Goal: Task Accomplishment & Management: Complete application form

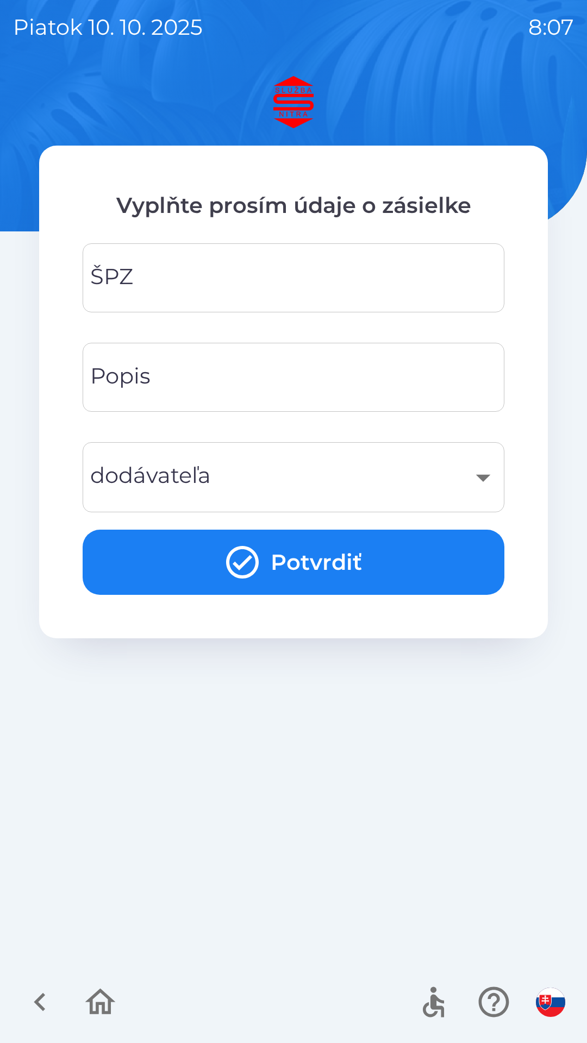
click at [189, 288] on input "ŠPZ" at bounding box center [293, 277] width 395 height 43
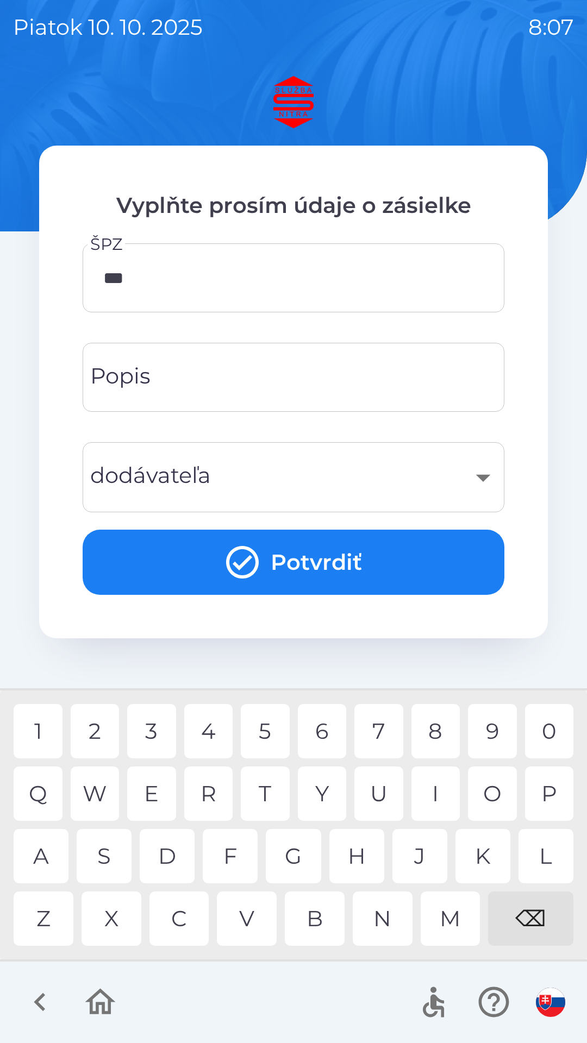
click at [439, 734] on div "8" at bounding box center [435, 731] width 49 height 54
click at [480, 737] on div "9" at bounding box center [492, 731] width 49 height 54
type input "*******"
click at [449, 915] on div "M" at bounding box center [450, 918] width 60 height 54
click at [470, 479] on div "​" at bounding box center [293, 477] width 395 height 44
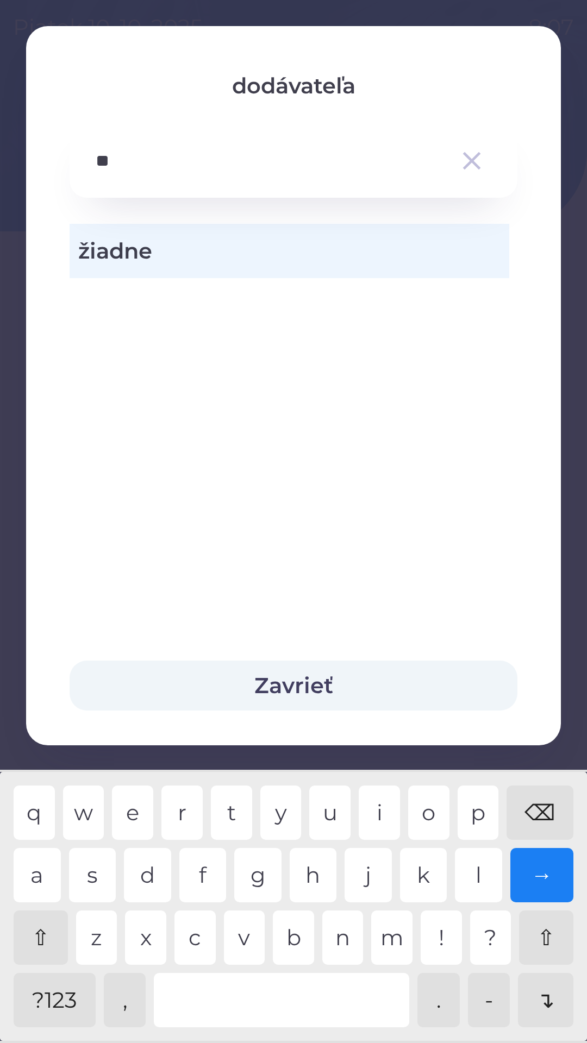
click at [50, 874] on div "a" at bounding box center [37, 875] width 47 height 54
click at [98, 868] on div "s" at bounding box center [92, 875] width 47 height 54
type input "*"
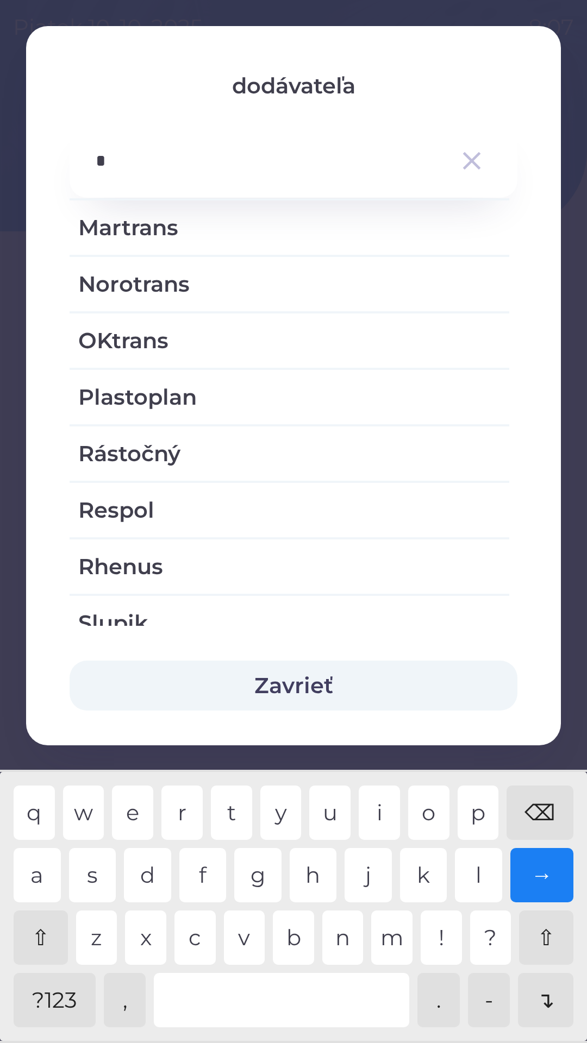
scroll to position [646, 0]
click at [478, 158] on icon "button" at bounding box center [471, 161] width 30 height 30
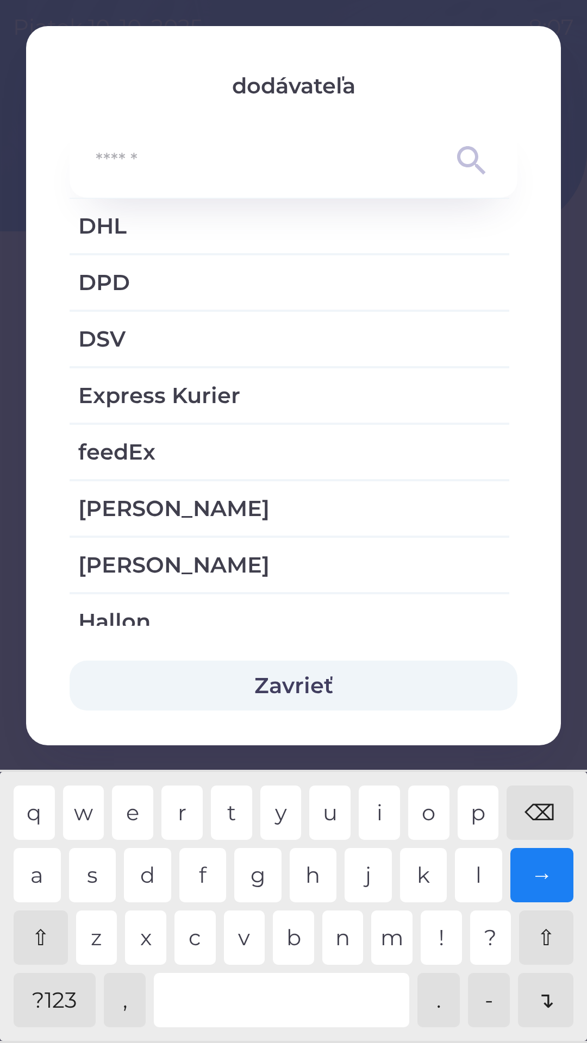
scroll to position [1381, 0]
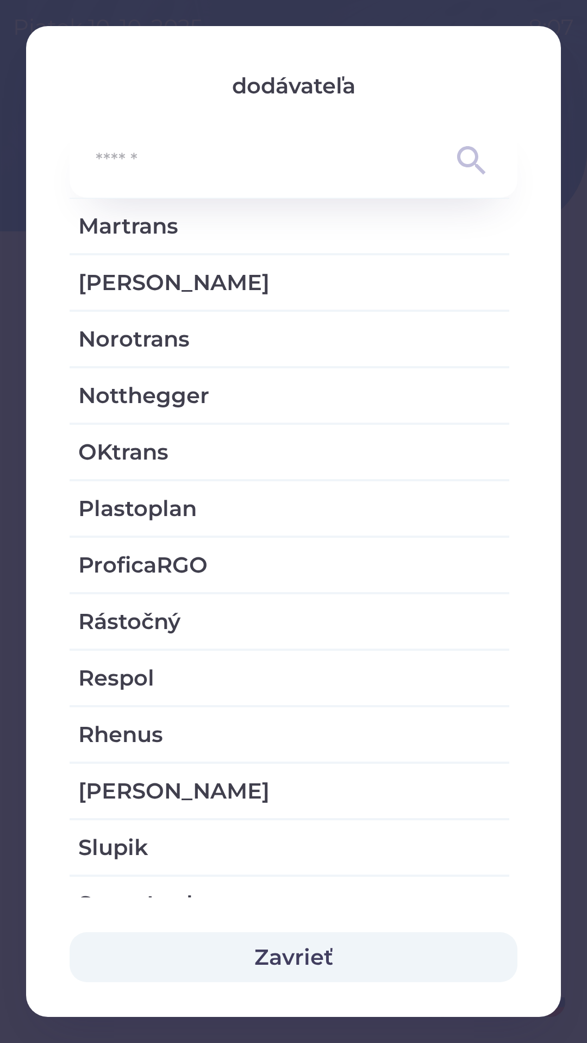
click at [463, 165] on icon at bounding box center [471, 160] width 28 height 28
click at [128, 171] on input "text" at bounding box center [272, 161] width 352 height 30
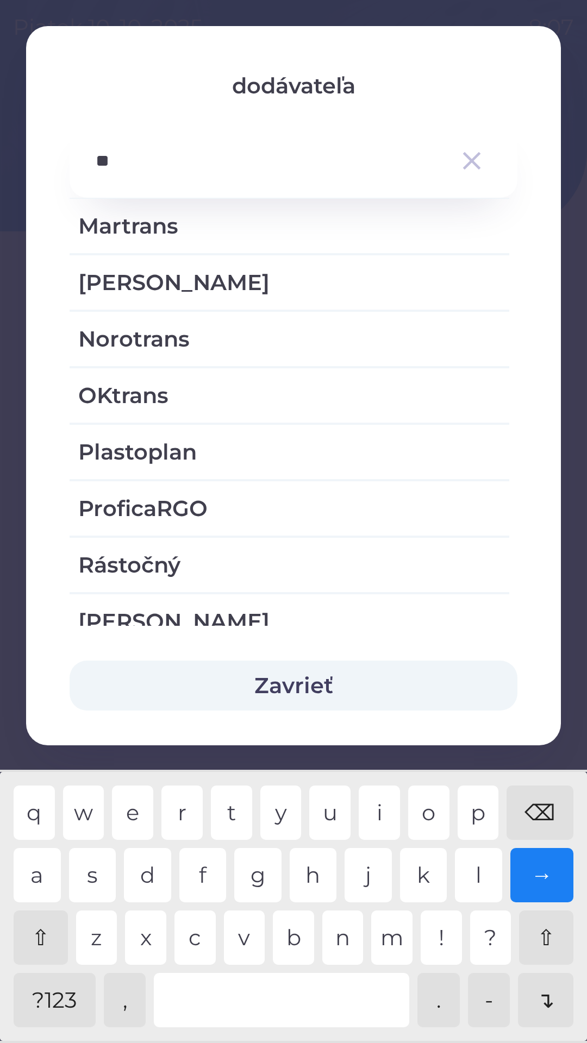
scroll to position [0, 0]
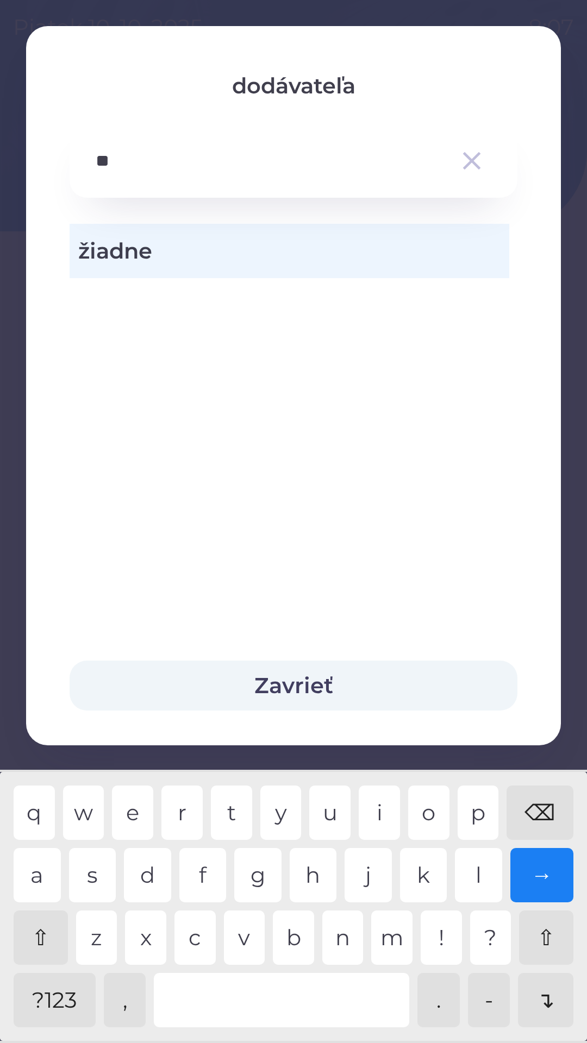
type input "*"
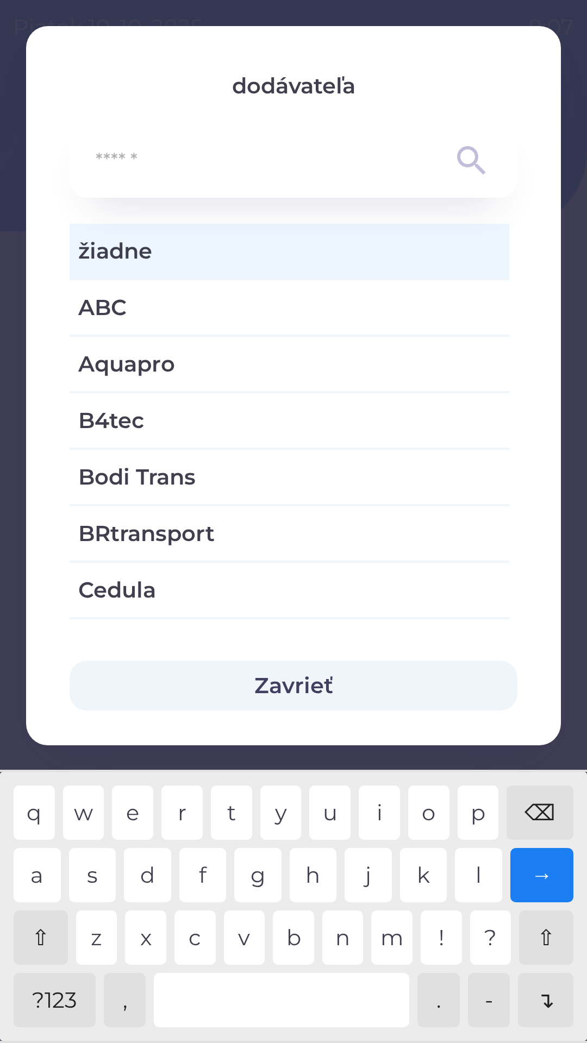
click at [544, 803] on div "⌫" at bounding box center [539, 813] width 67 height 54
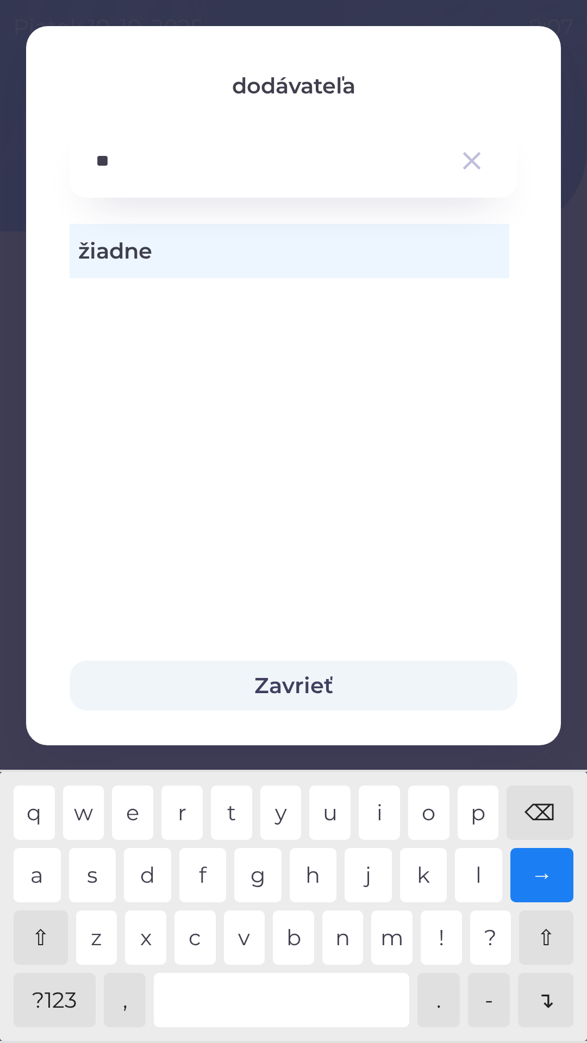
type input "***"
click at [476, 159] on icon "button" at bounding box center [471, 161] width 30 height 30
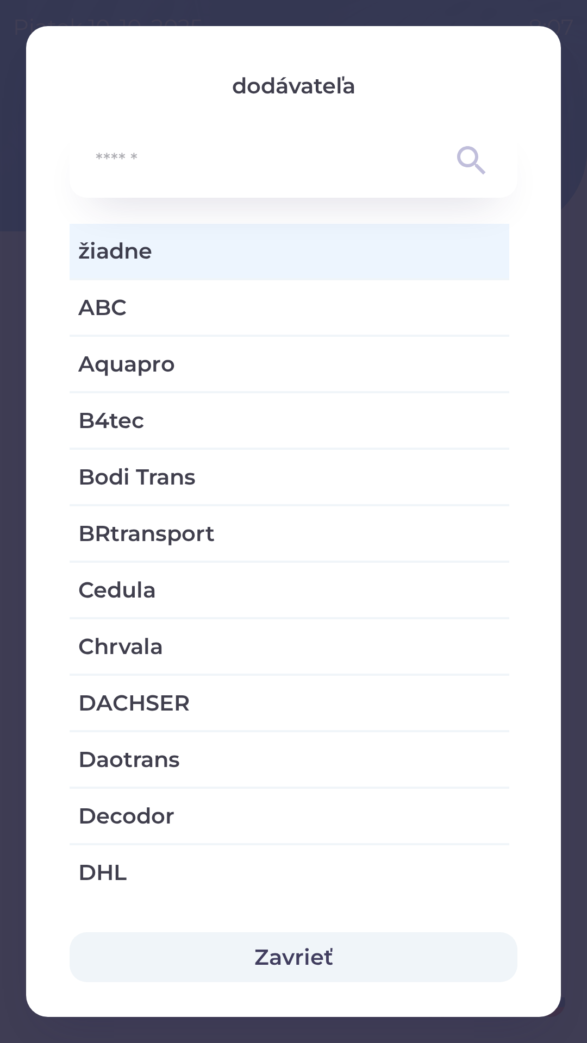
click at [293, 965] on button "Zavrieť" at bounding box center [294, 957] width 448 height 50
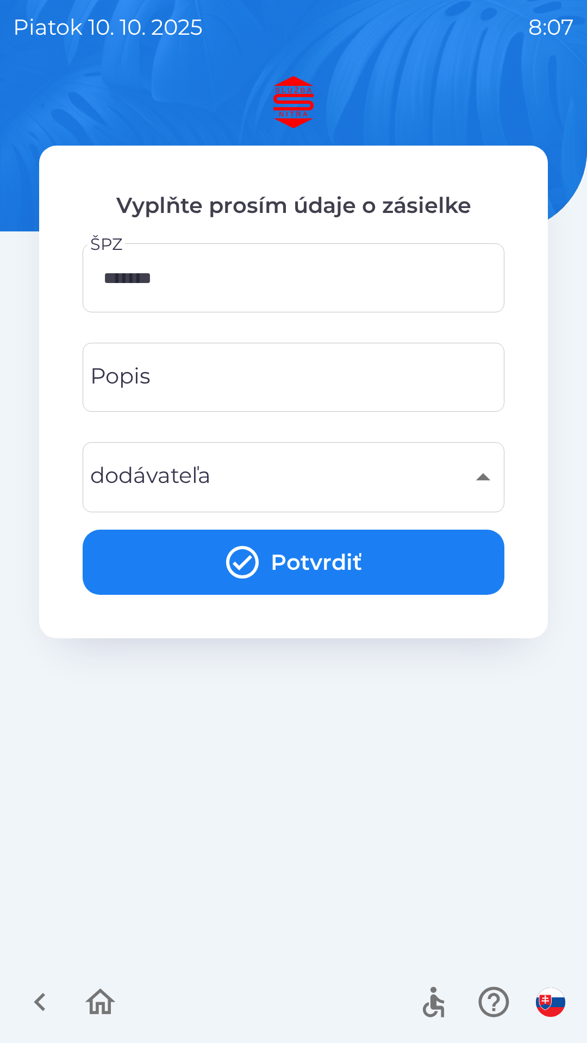
click at [312, 549] on button "Potvrdiť" at bounding box center [294, 562] width 422 height 65
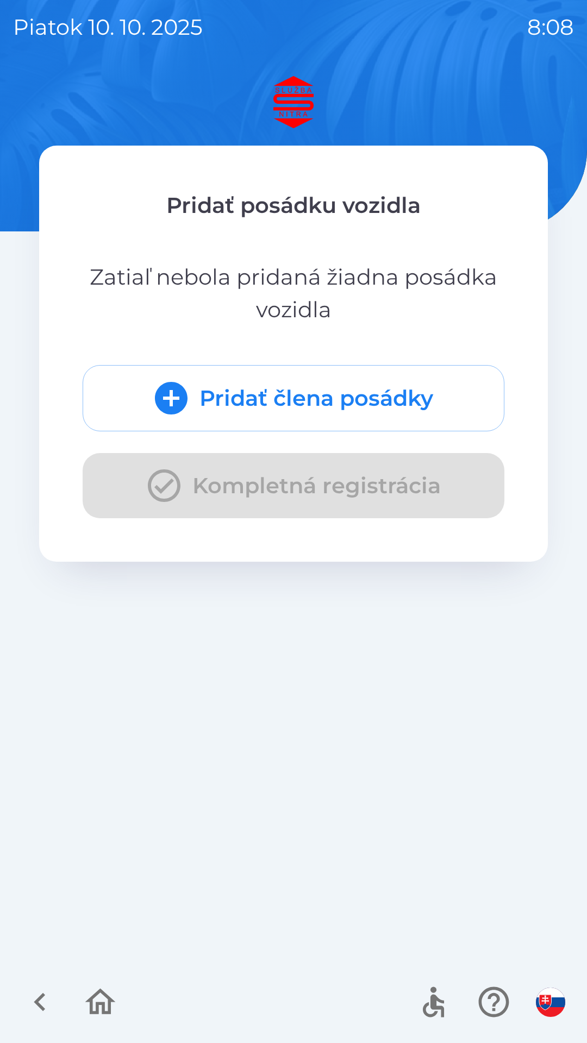
click at [285, 390] on button "Pridať člena posádky" at bounding box center [294, 398] width 422 height 66
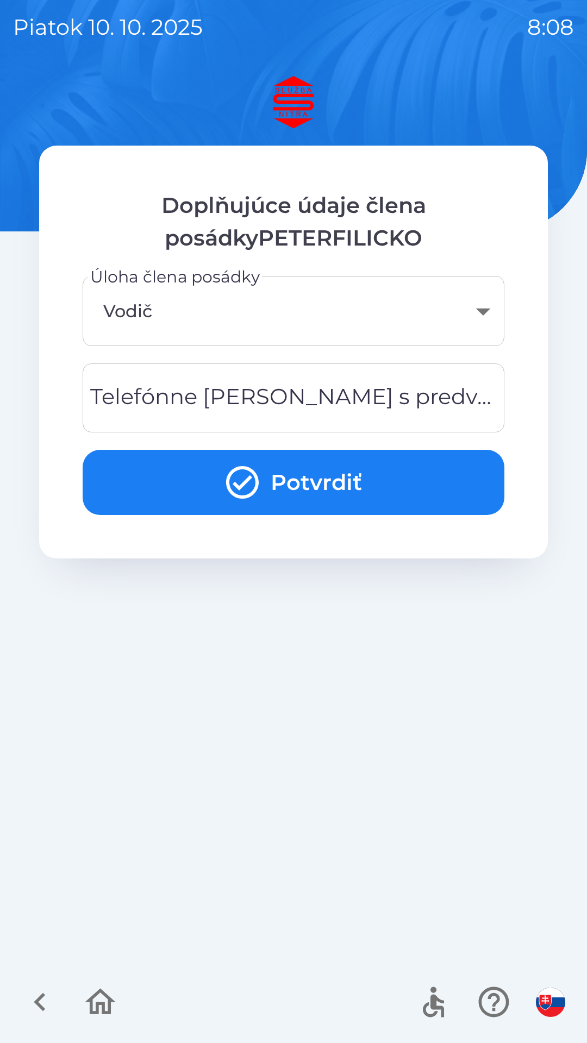
click at [210, 405] on div "Telefónne [PERSON_NAME] s predvoľbou Telefónne [PERSON_NAME] s predvoľbou" at bounding box center [294, 397] width 422 height 69
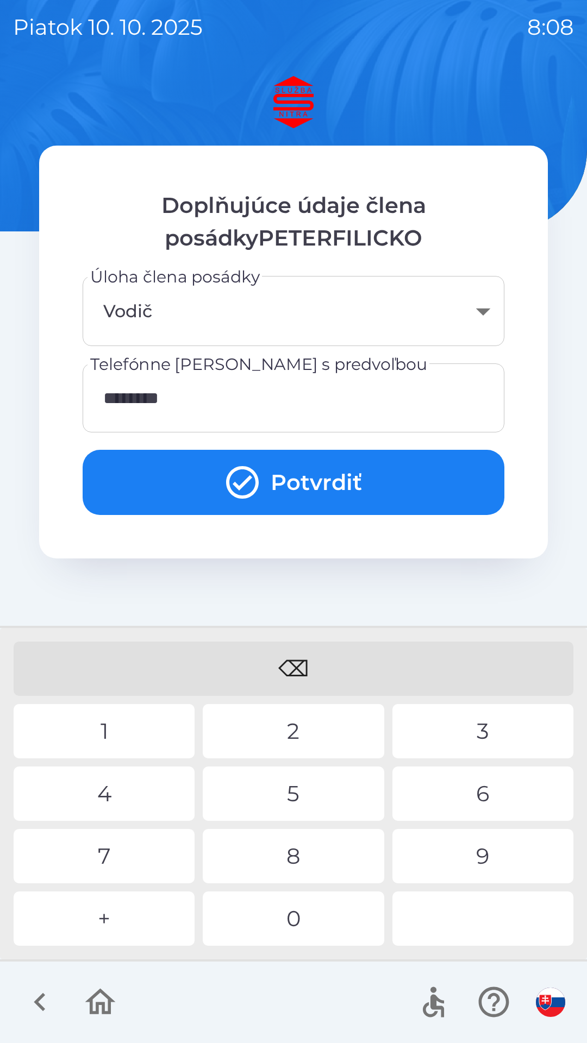
click at [300, 728] on div "2" at bounding box center [293, 731] width 181 height 54
click at [111, 791] on div "4" at bounding box center [104, 794] width 181 height 54
click at [304, 913] on div "0" at bounding box center [293, 918] width 181 height 54
type input "**********"
click at [268, 474] on button "Potvrdiť" at bounding box center [294, 482] width 422 height 65
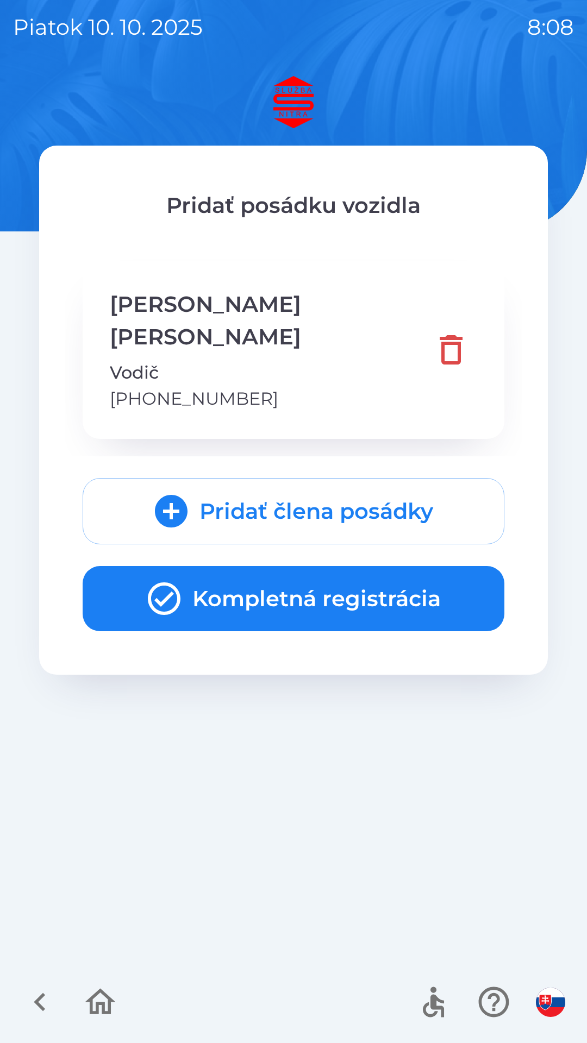
click at [281, 566] on button "Kompletná registrácia" at bounding box center [294, 598] width 422 height 65
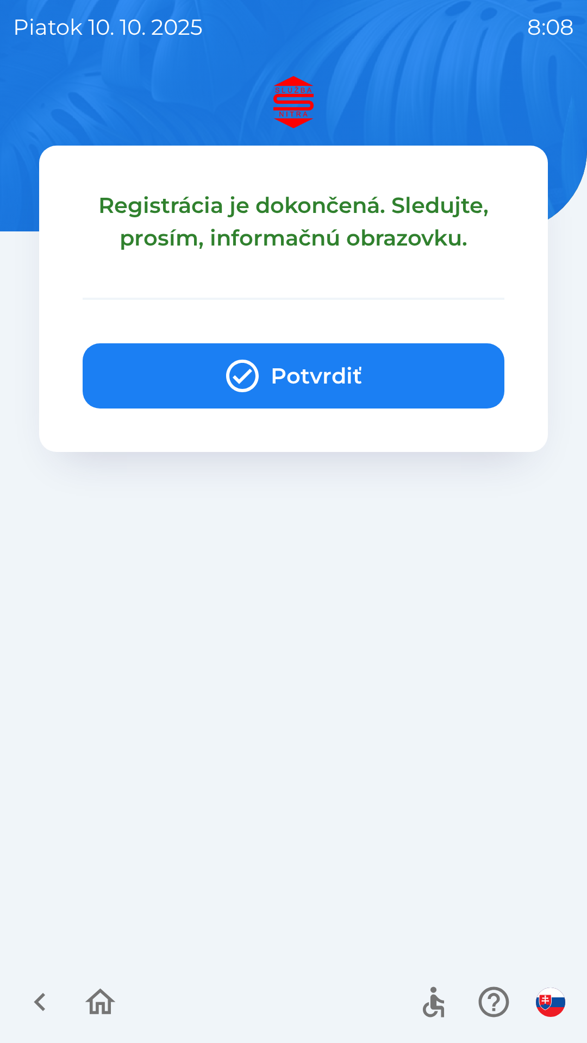
click at [278, 374] on button "Potvrdiť" at bounding box center [294, 375] width 422 height 65
